Goal: Task Accomplishment & Management: Use online tool/utility

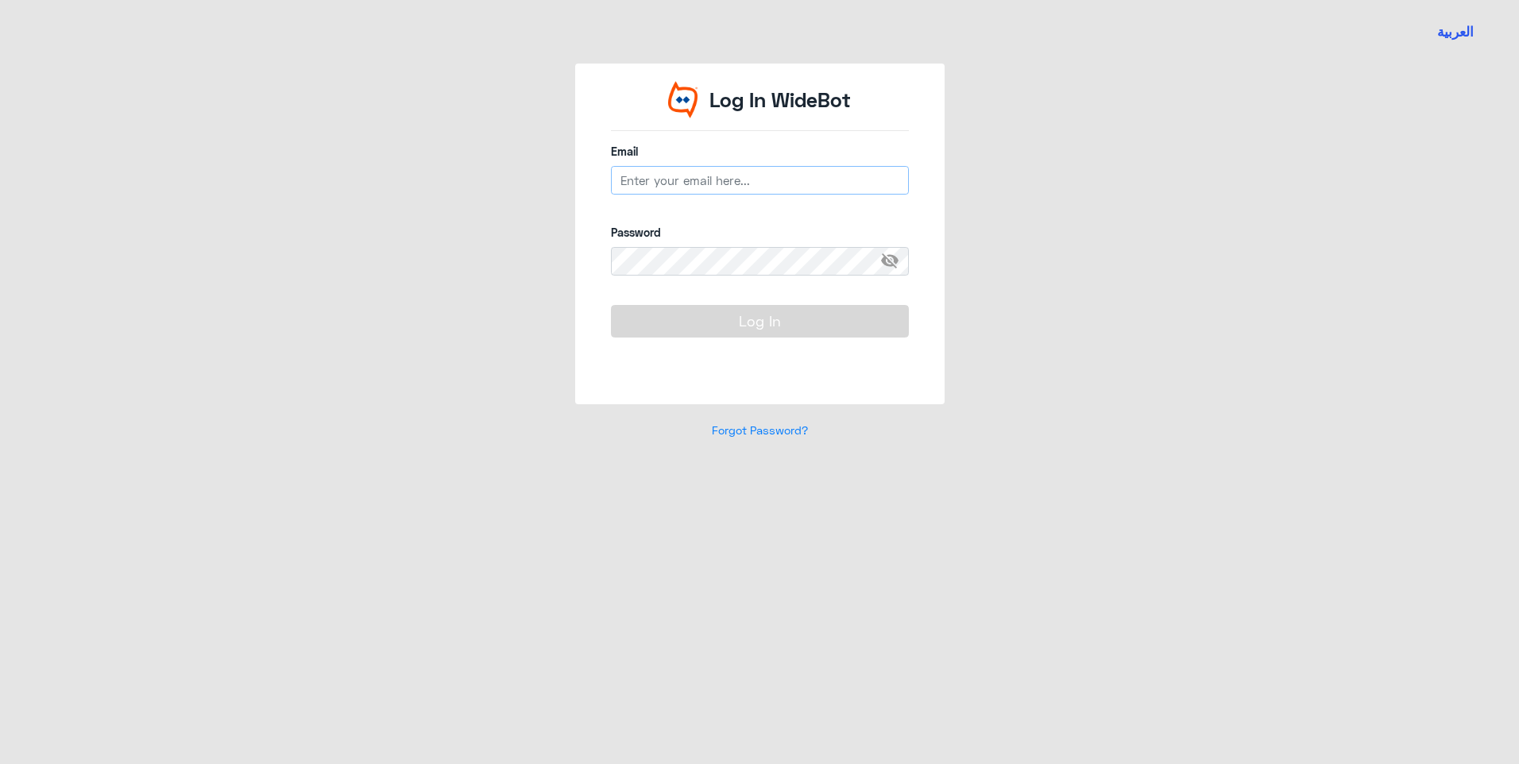
type input "[EMAIL_ADDRESS][DOMAIN_NAME]"
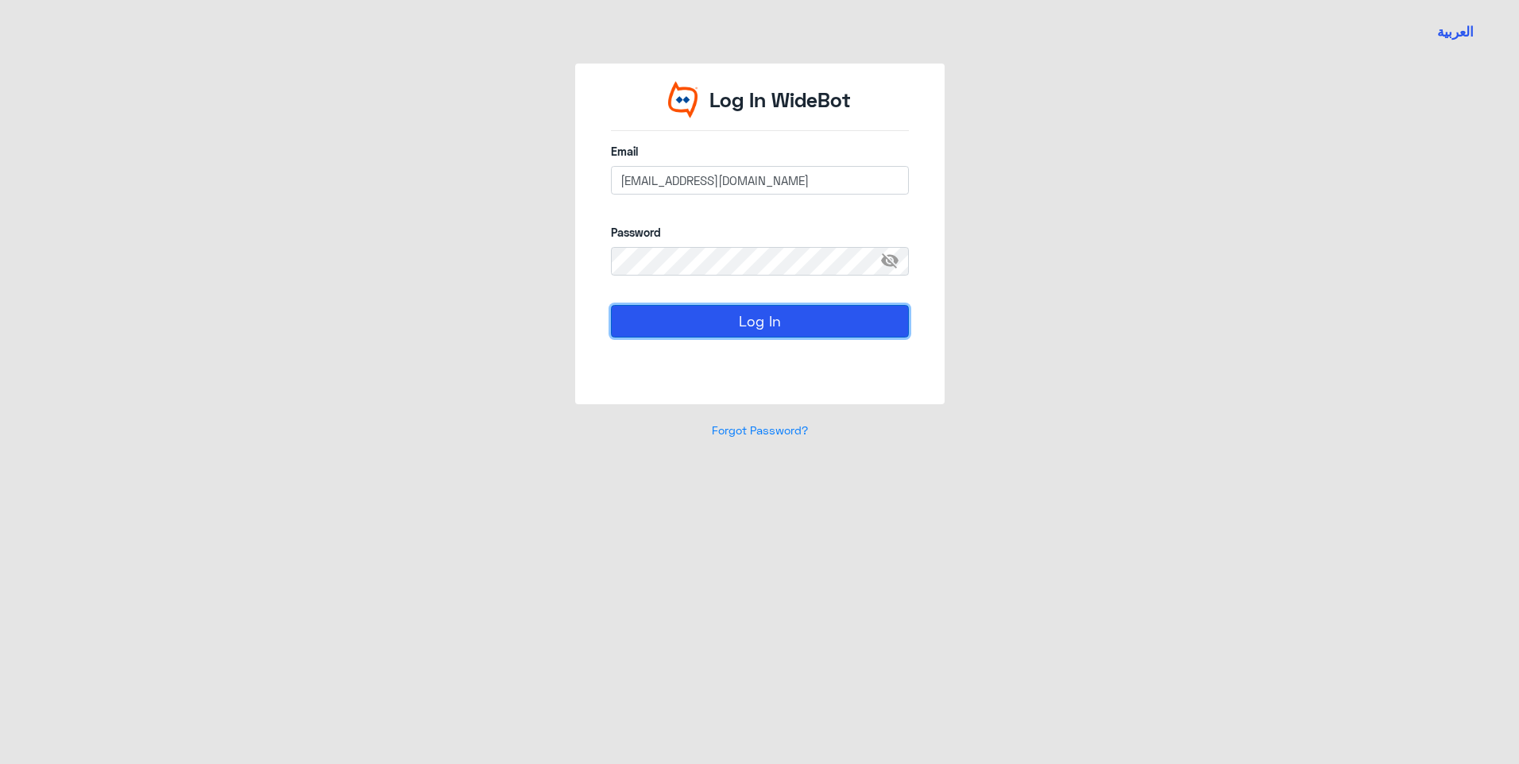
click at [740, 323] on button "Log In" at bounding box center [760, 321] width 298 height 32
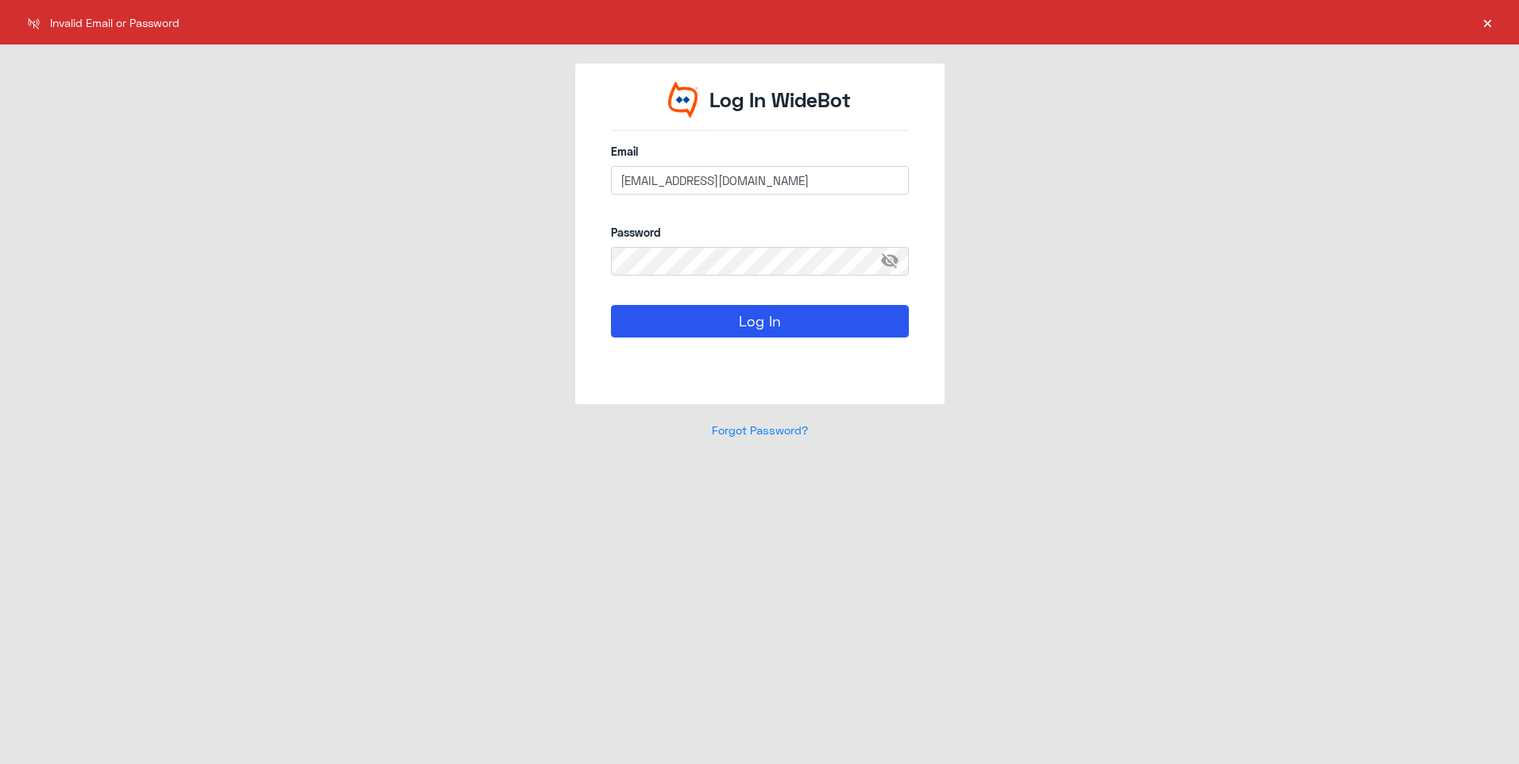
click at [900, 257] on span "visibility_off" at bounding box center [894, 261] width 29 height 29
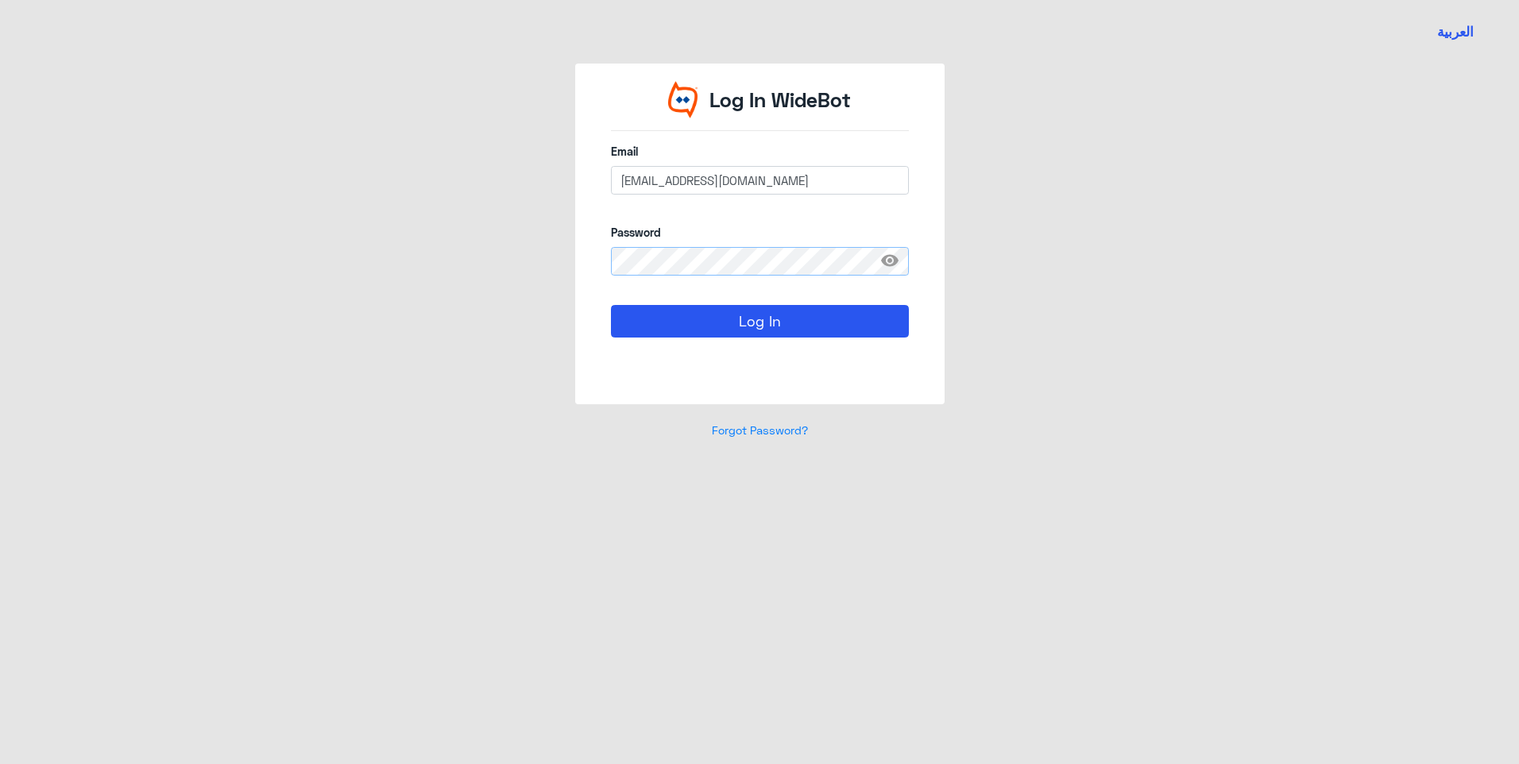
click at [396, 238] on div "Log In WideBot Email [EMAIL_ADDRESS][DOMAIN_NAME] Password visibility Log In Fo…" at bounding box center [760, 261] width 906 height 394
click at [1140, 212] on div "Log In WideBot Email [EMAIL_ADDRESS][DOMAIN_NAME] Password visibility Log In Fo…" at bounding box center [760, 261] width 906 height 394
click at [1047, 239] on div "Log In WideBot Email [EMAIL_ADDRESS][DOMAIN_NAME] Password visibility Log In Fo…" at bounding box center [760, 261] width 906 height 394
click at [746, 322] on button "Log In" at bounding box center [760, 321] width 298 height 32
click at [698, 323] on button "Log In" at bounding box center [760, 321] width 298 height 32
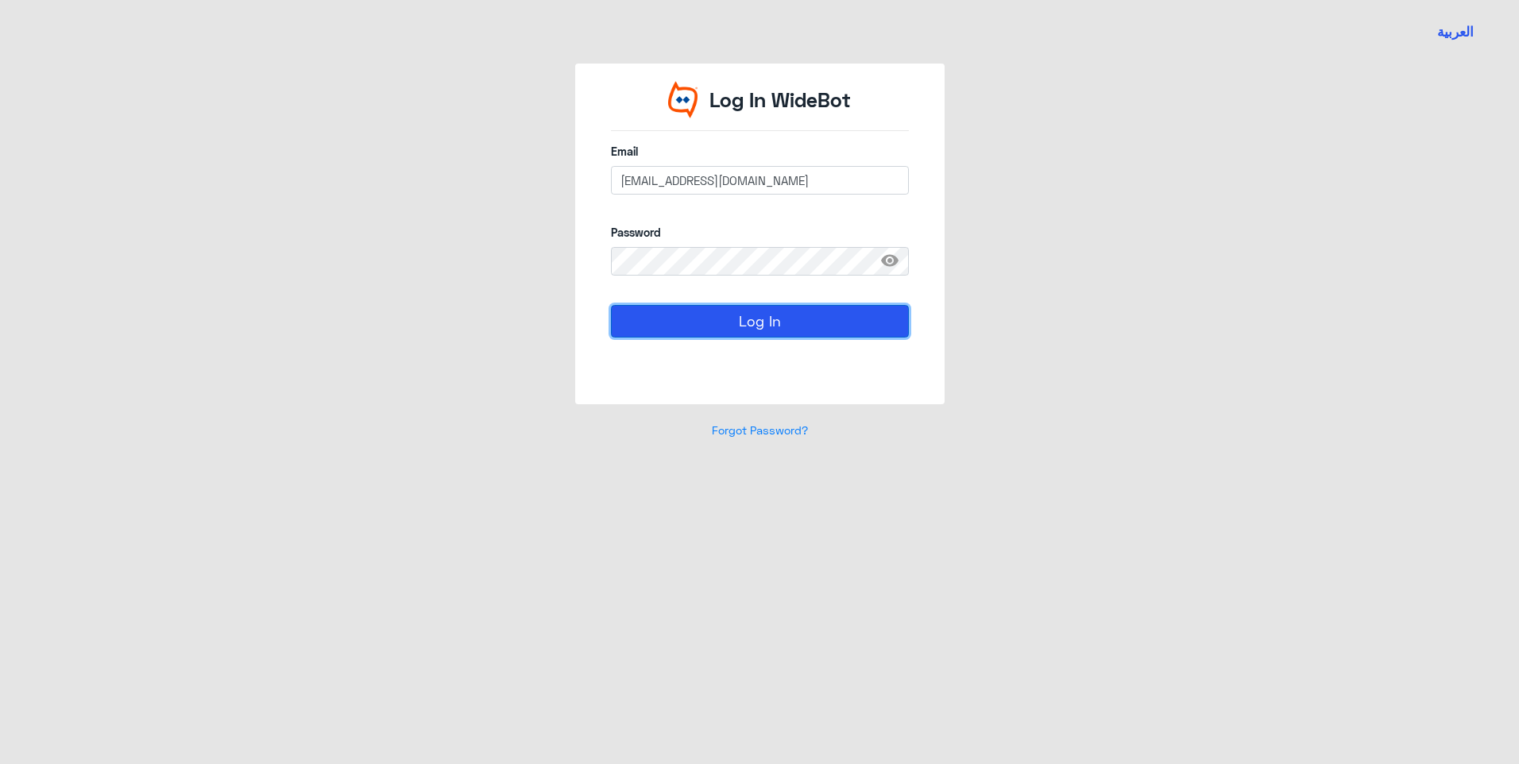
click at [746, 321] on button "Log In" at bounding box center [760, 321] width 298 height 32
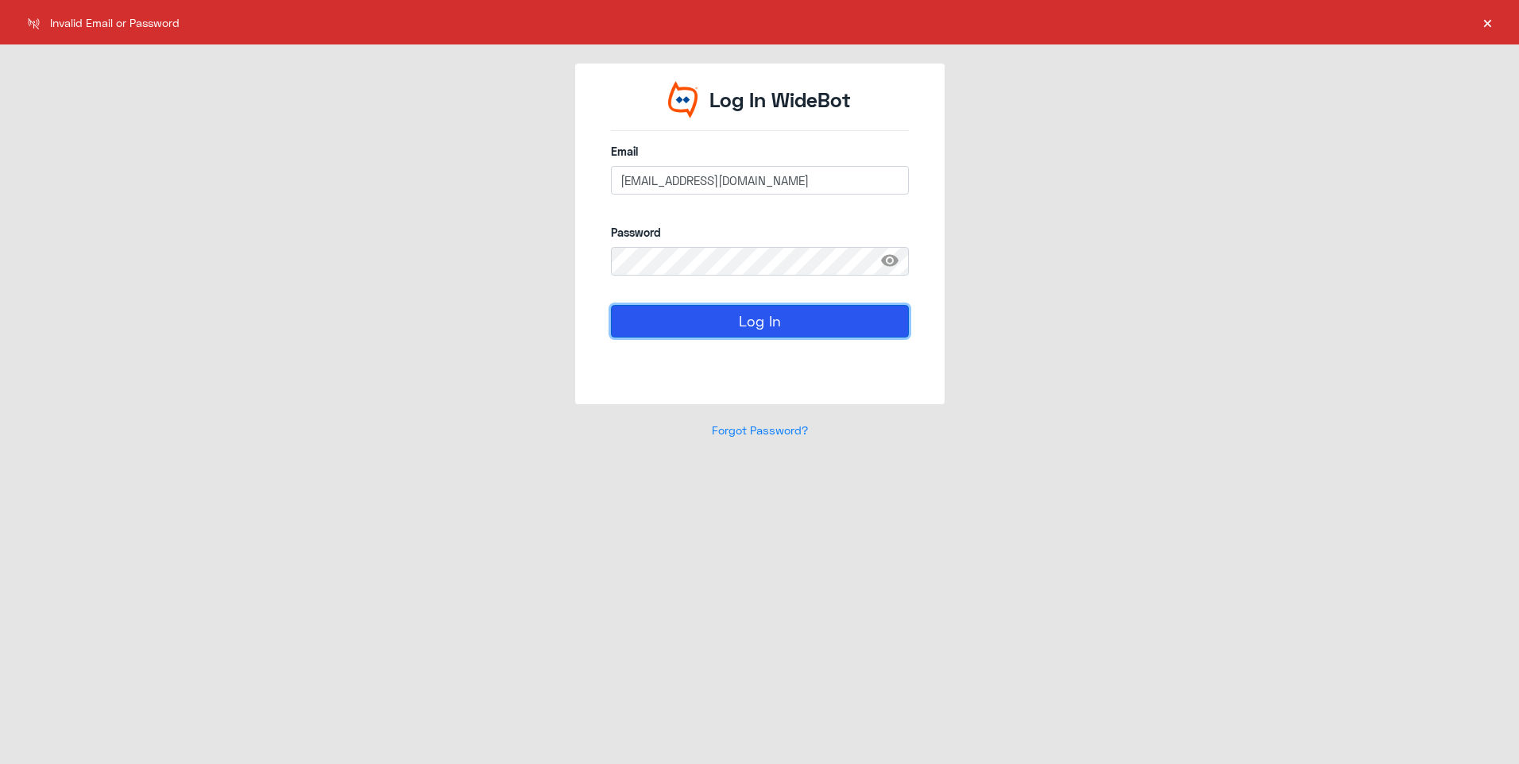
click at [767, 307] on button "Log In" at bounding box center [760, 321] width 298 height 32
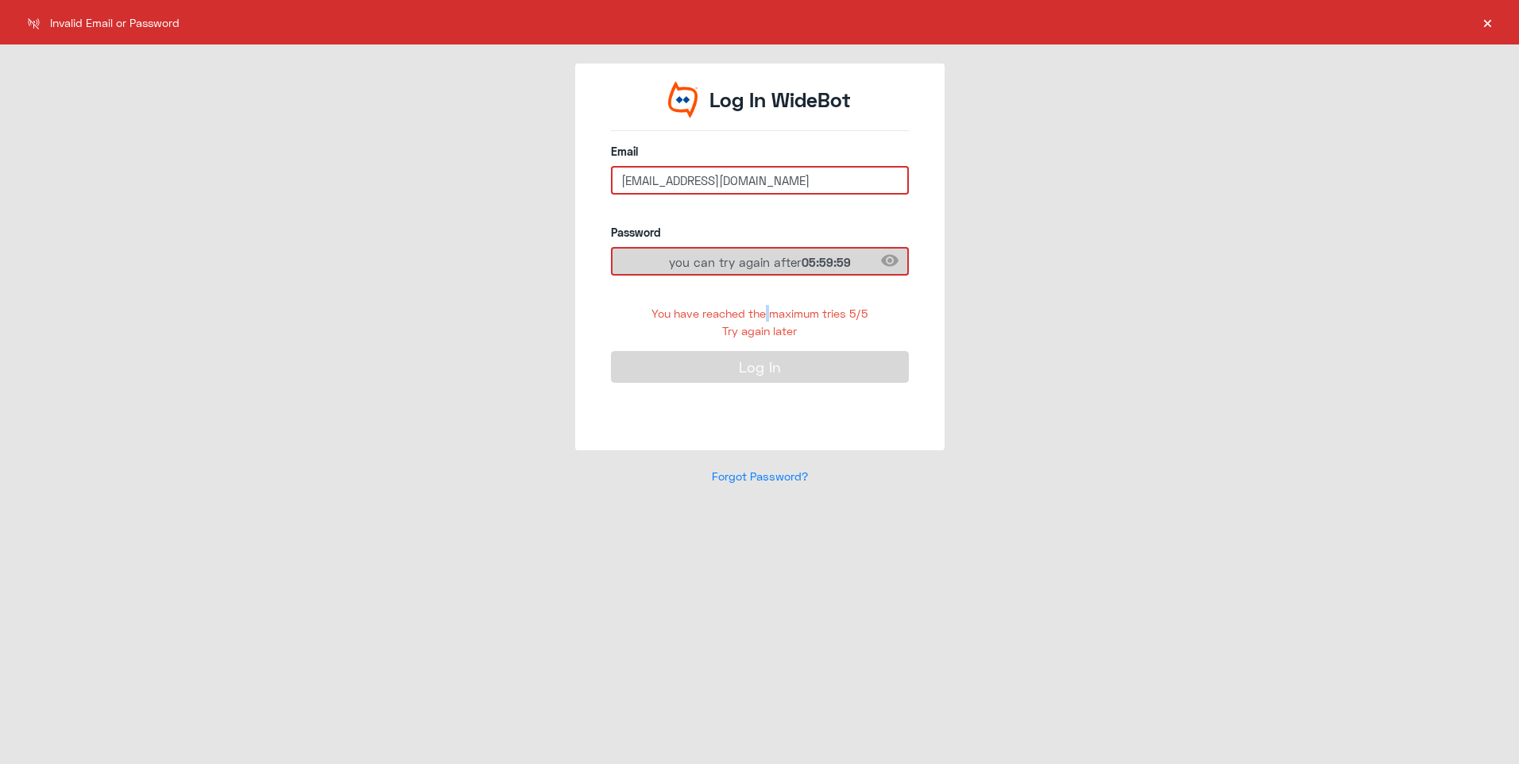
click at [767, 307] on div "You have reached the maximum tries 5/5 Try again later" at bounding box center [760, 322] width 298 height 34
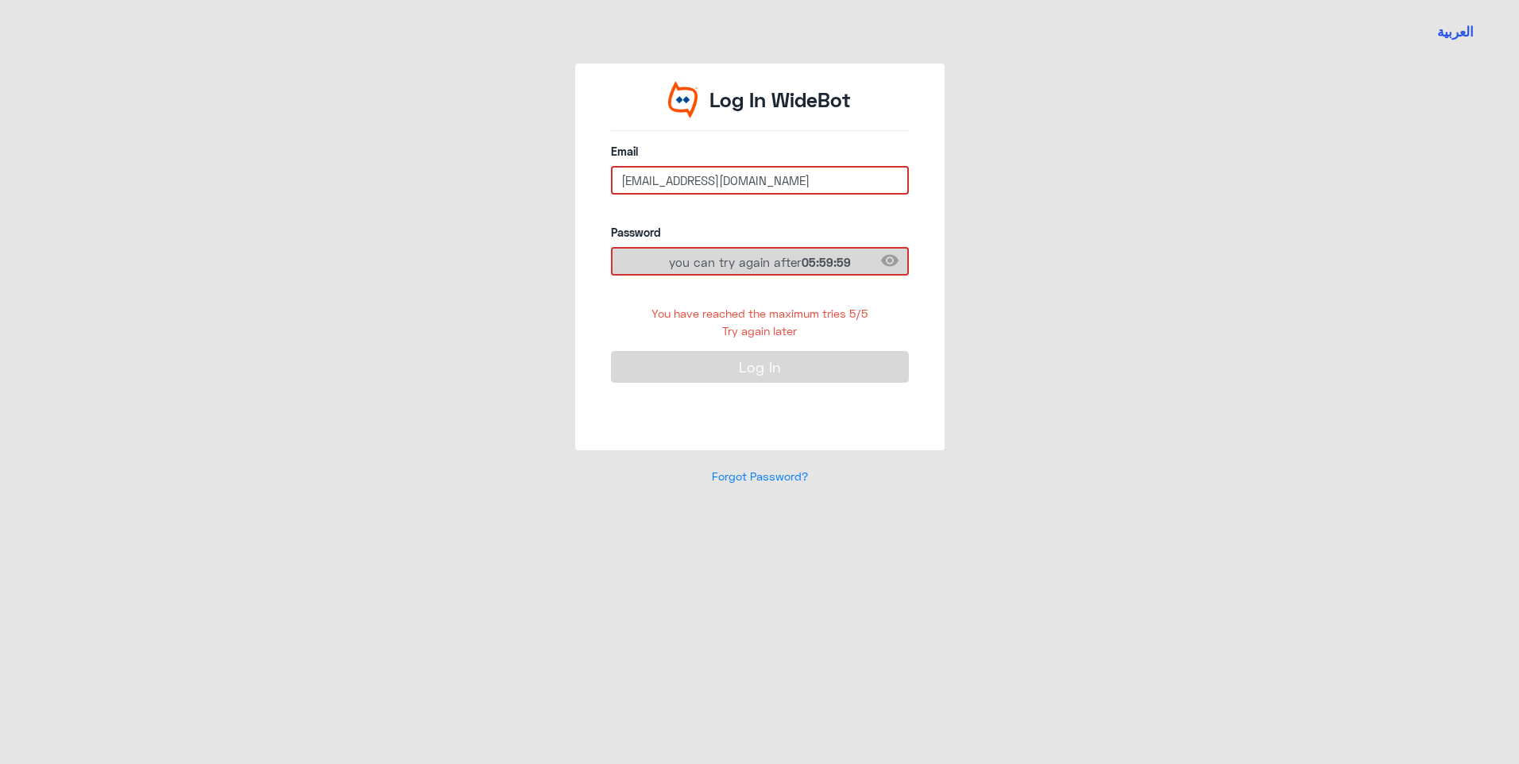
drag, startPoint x: 1069, startPoint y: 340, endPoint x: 1080, endPoint y: 339, distance: 10.4
click at [1080, 339] on div "Log In WideBot Email [EMAIL_ADDRESS][DOMAIN_NAME] Password visibility you can t…" at bounding box center [760, 283] width 906 height 439
